Goal: Task Accomplishment & Management: Use online tool/utility

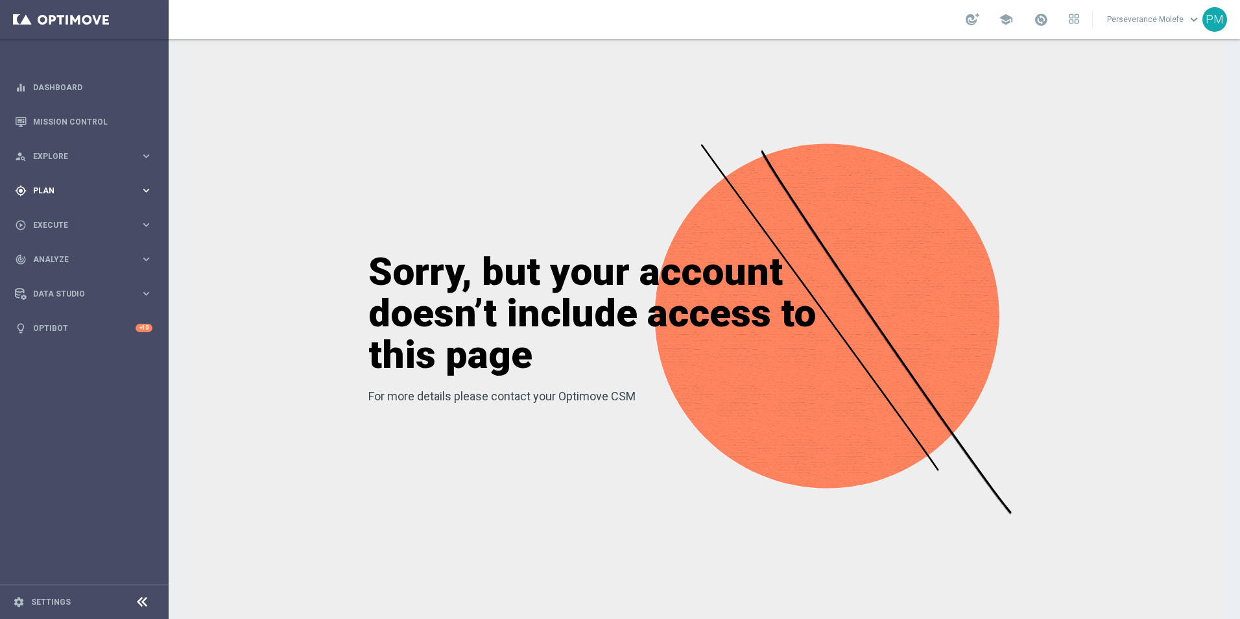
click at [107, 198] on div "gps_fixed Plan keyboard_arrow_right" at bounding box center [83, 190] width 167 height 34
click at [60, 255] on span "Templates" at bounding box center [80, 256] width 93 height 8
click at [53, 280] on link "Optimail" at bounding box center [87, 275] width 95 height 10
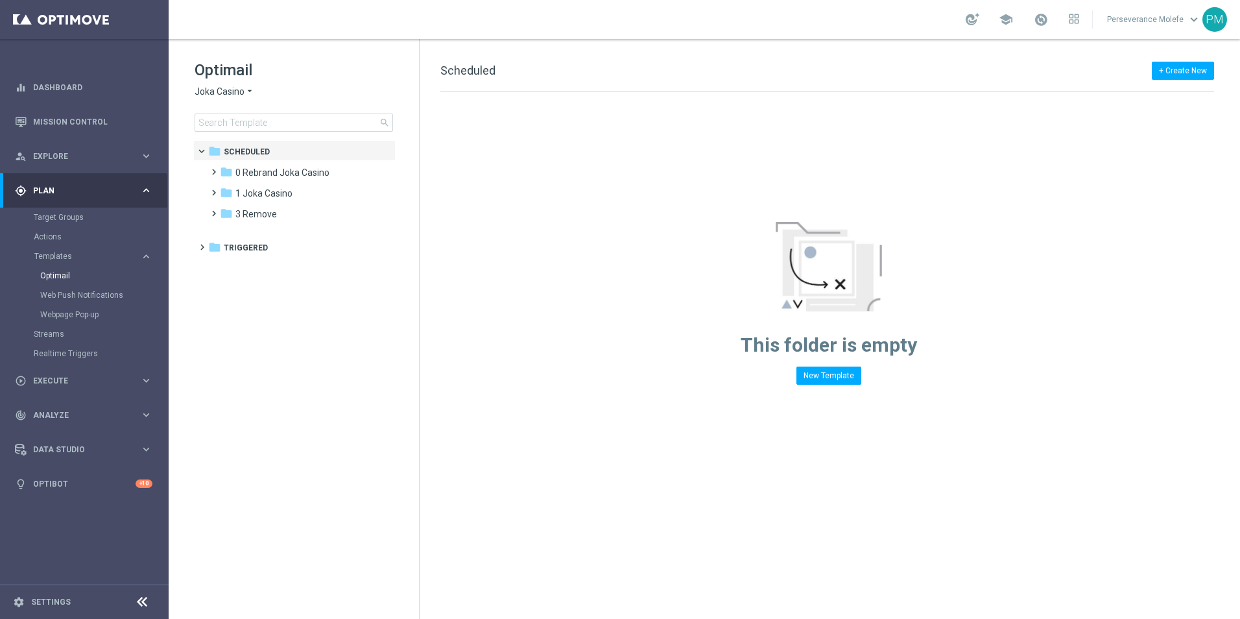
click at [246, 93] on icon "arrow_drop_down" at bounding box center [250, 92] width 10 height 12
click at [244, 208] on div "Casino Joka" at bounding box center [243, 216] width 97 height 16
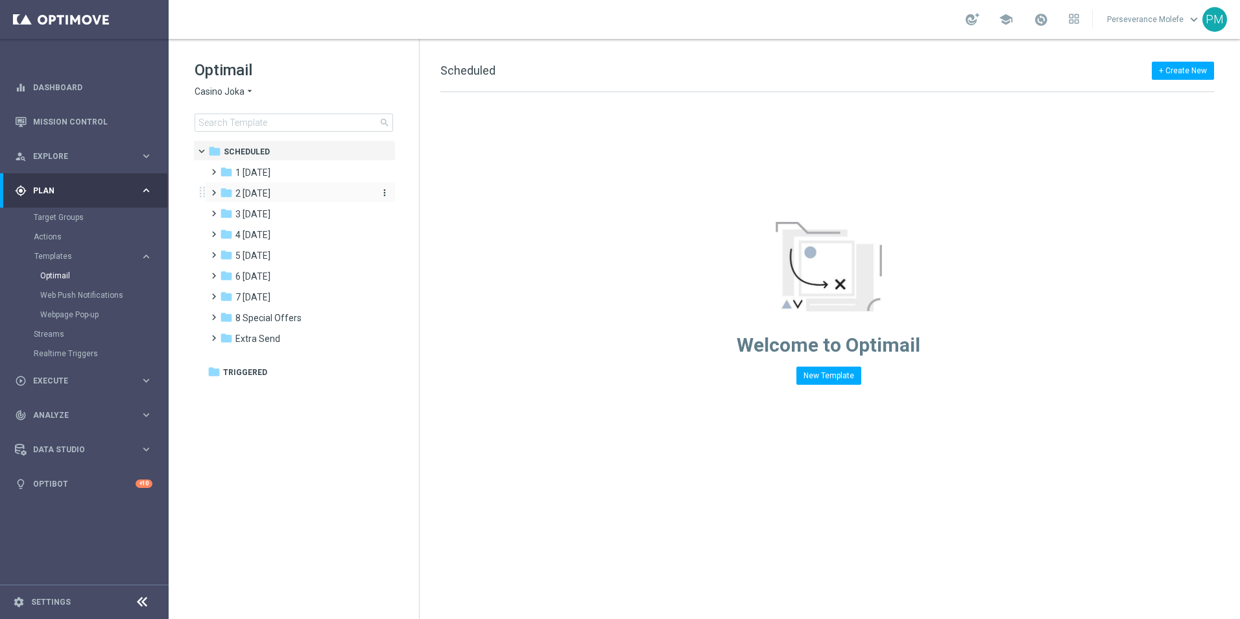
click at [270, 194] on span "2 [DATE]" at bounding box center [252, 193] width 35 height 12
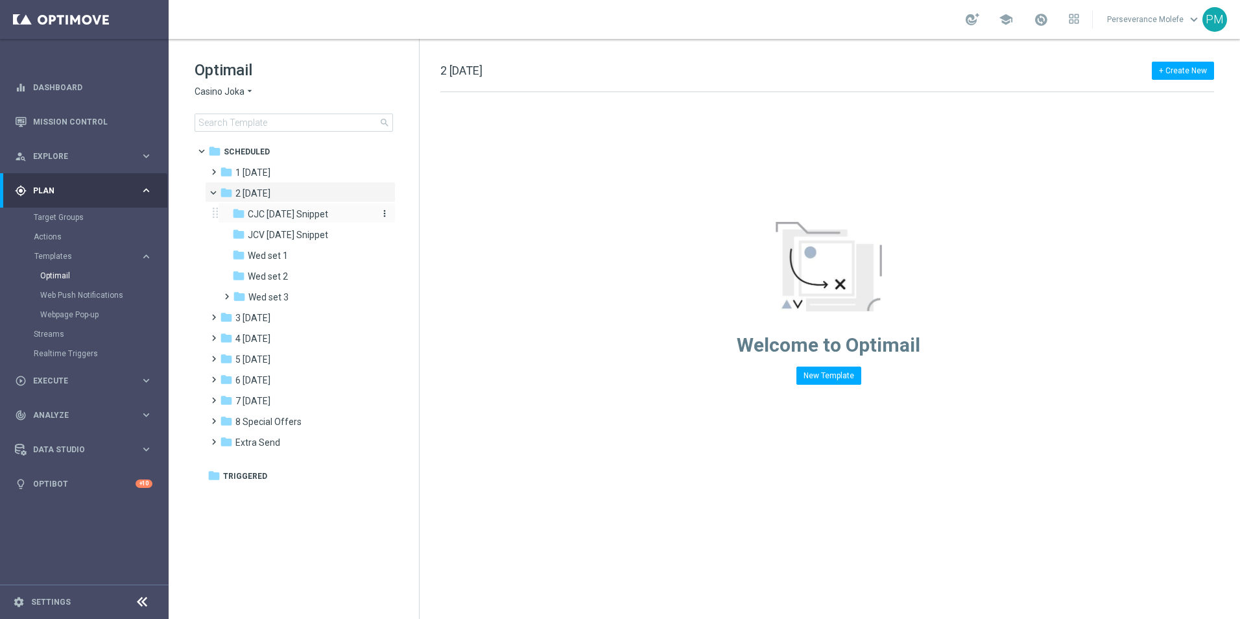
click at [290, 215] on span "CJC [DATE] Snippet" at bounding box center [288, 214] width 80 height 12
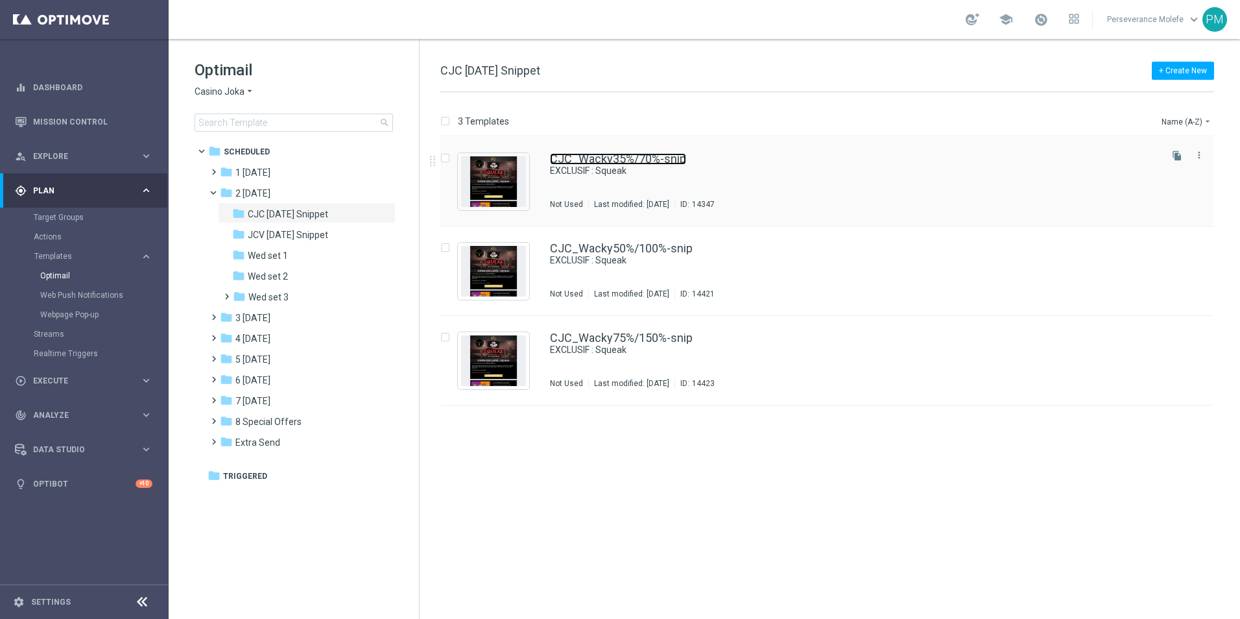
click at [660, 154] on link "CJC_Wacky35%/70%-snip" at bounding box center [618, 159] width 136 height 12
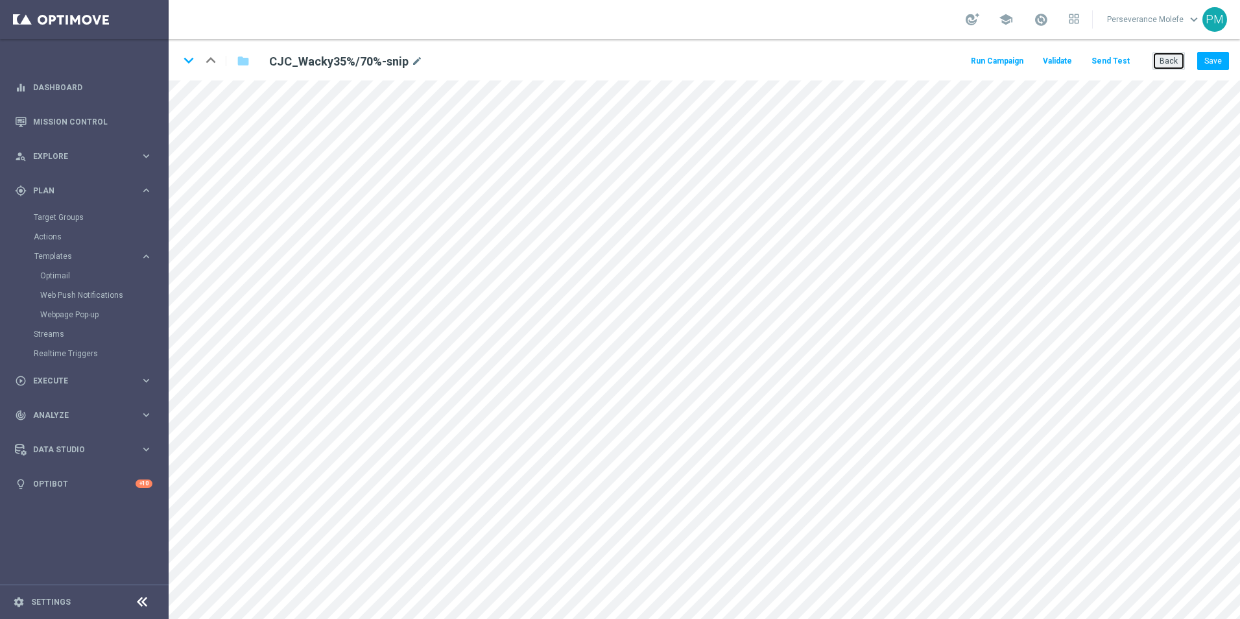
click at [1160, 60] on button "Back" at bounding box center [1169, 61] width 32 height 18
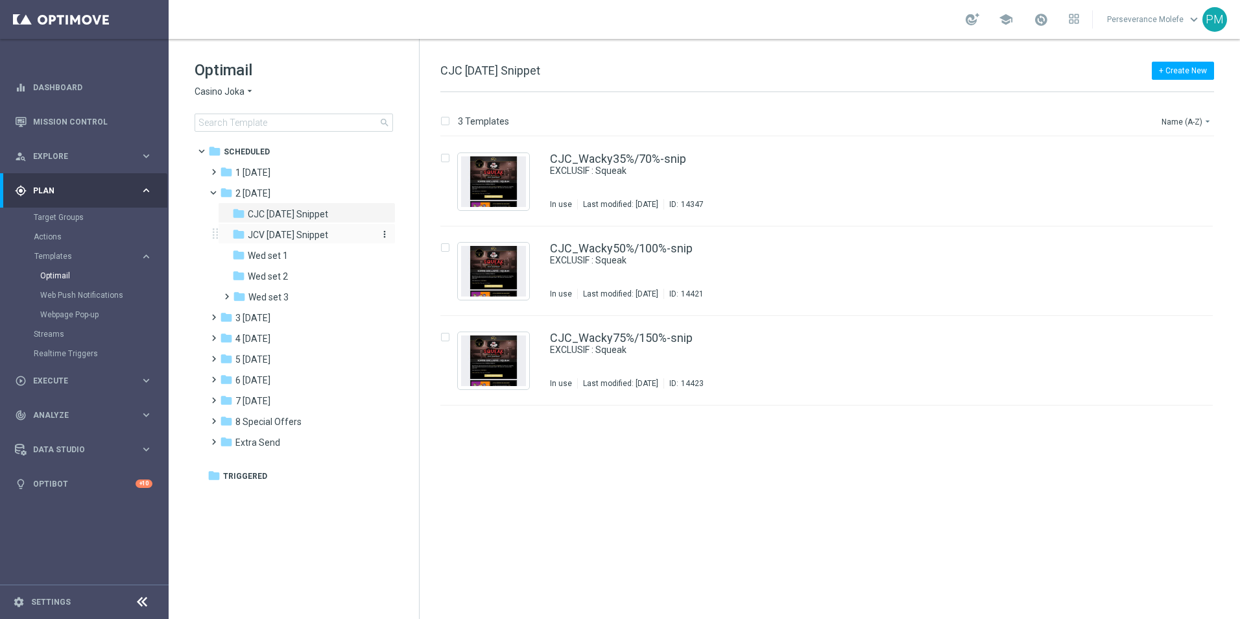
click at [312, 239] on span "JCV [DATE] Snippet" at bounding box center [288, 235] width 80 height 12
click at [607, 163] on link "JCV_Wacky35%/70%-snip" at bounding box center [618, 159] width 136 height 12
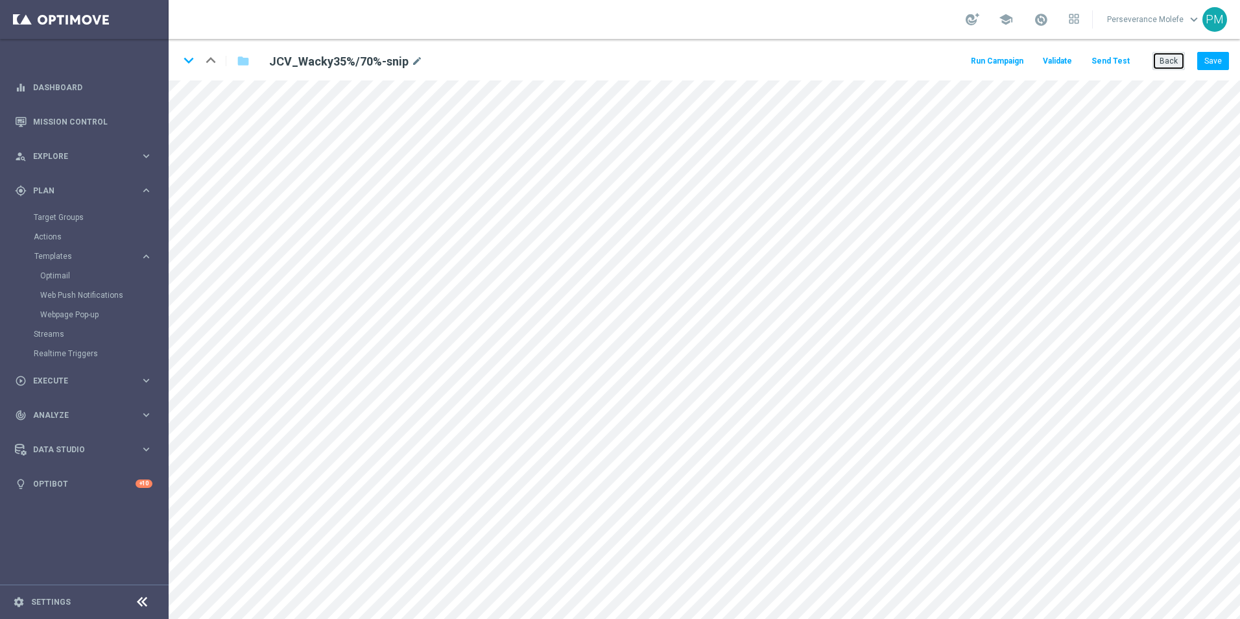
click at [1177, 54] on button "Back" at bounding box center [1169, 61] width 32 height 18
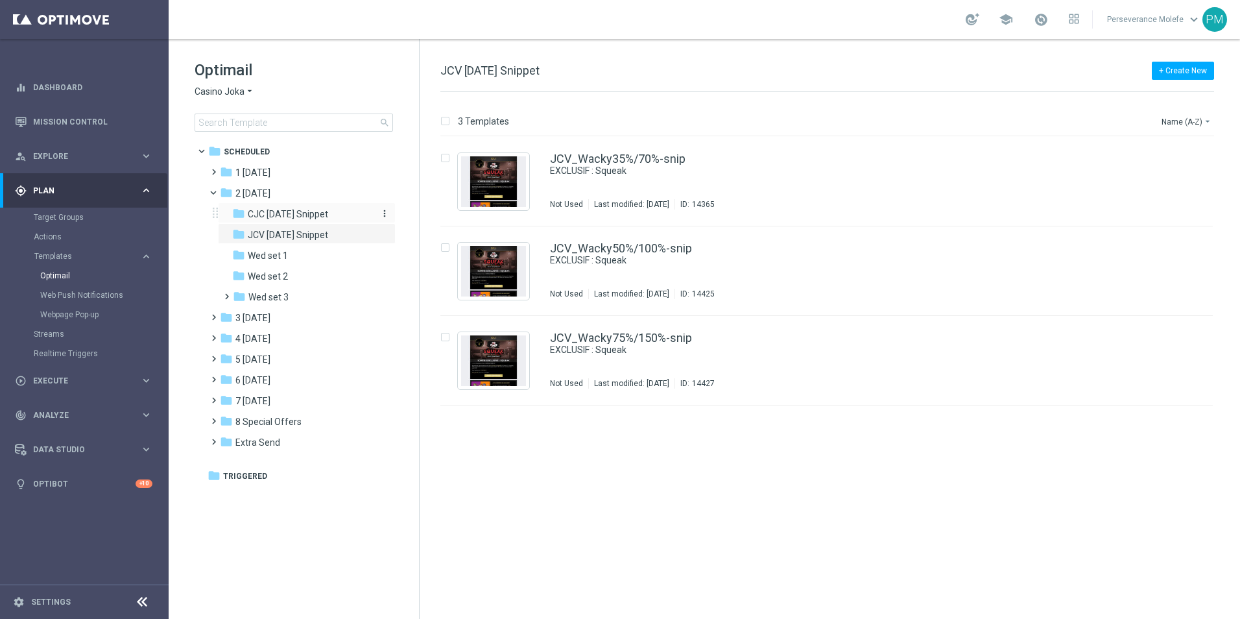
click at [278, 218] on span "CJC [DATE] Snippet" at bounding box center [288, 214] width 80 height 12
click at [237, 309] on div "folder 3 [DATE] more_vert" at bounding box center [300, 316] width 191 height 21
click at [256, 315] on span "3 [DATE]" at bounding box center [252, 318] width 35 height 12
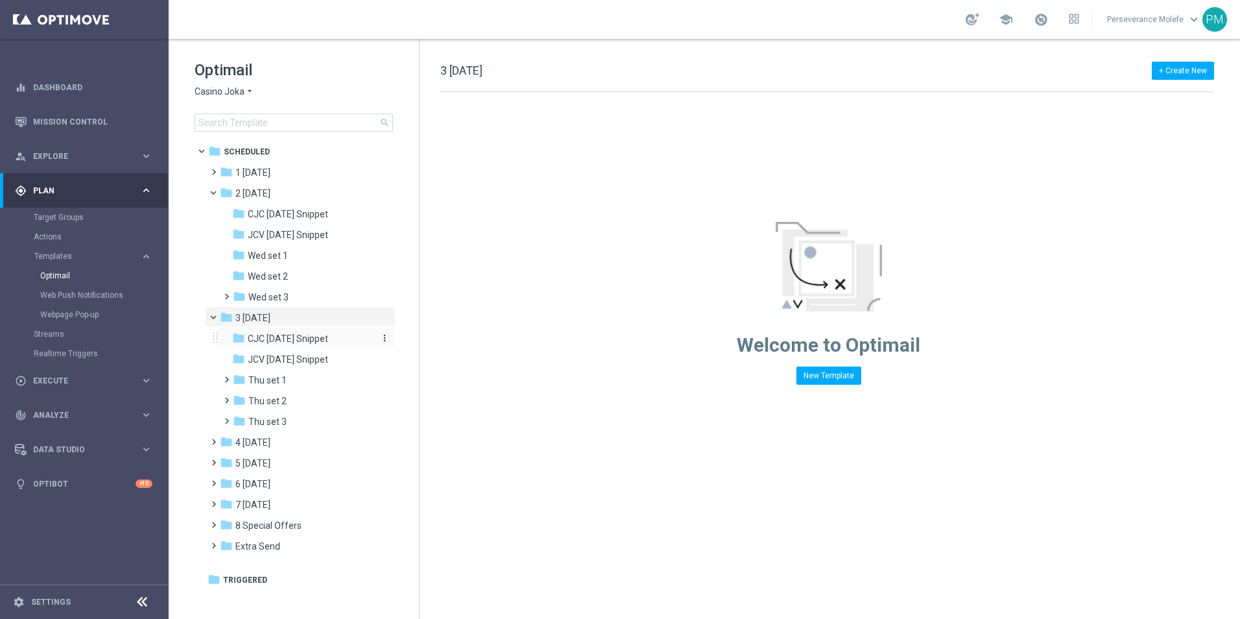
click at [285, 343] on span "CJC [DATE] Snippet" at bounding box center [288, 339] width 80 height 12
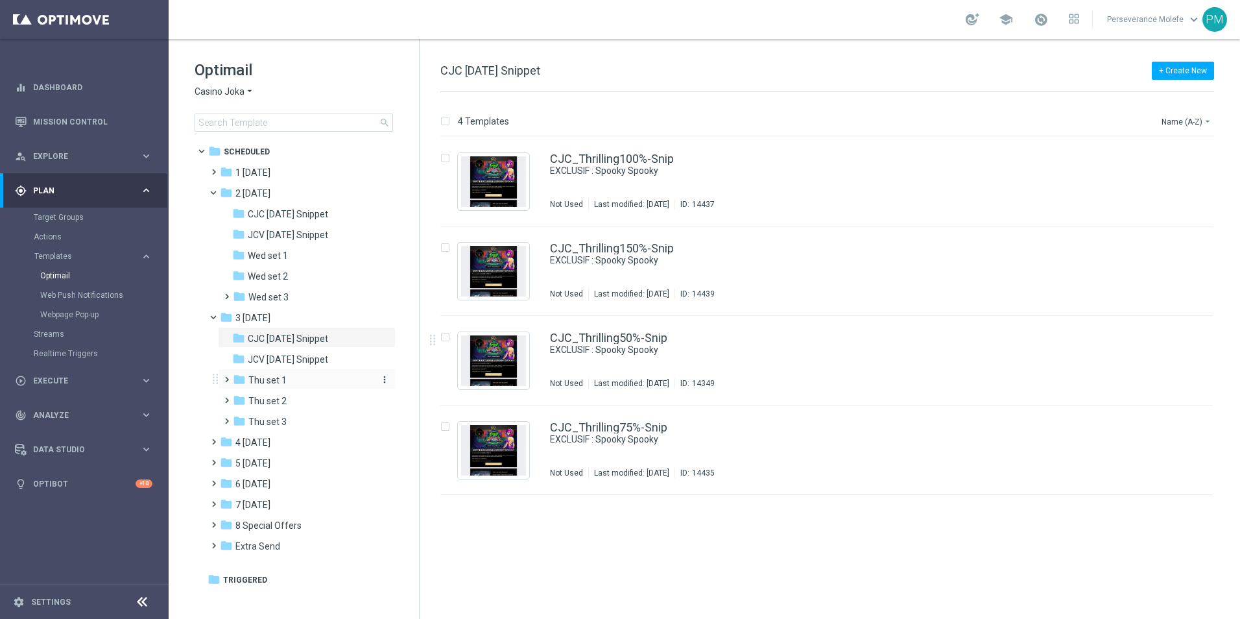
click at [307, 382] on div "folder Thu set 1" at bounding box center [302, 380] width 138 height 15
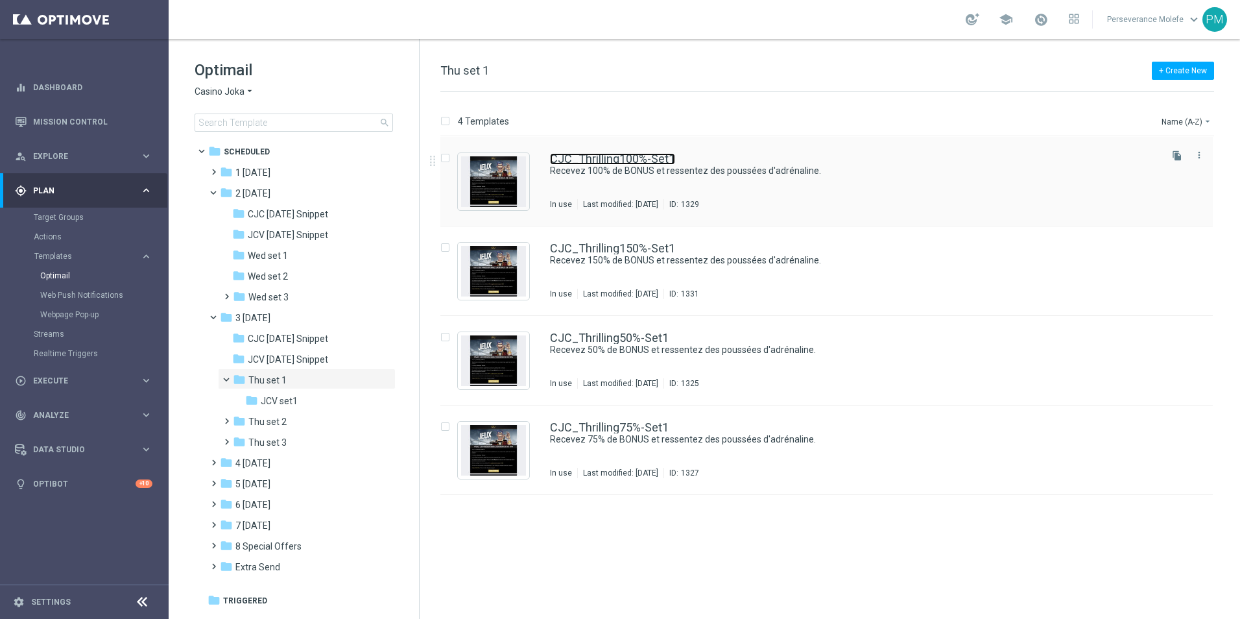
click at [623, 153] on link "CJC_Thrilling100%-Set1" at bounding box center [612, 159] width 125 height 12
